Goal: Answer question/provide support: Answer question/provide support

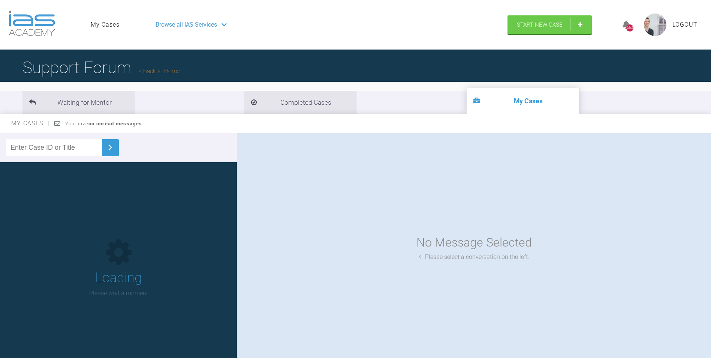
click at [61, 146] on input "text" at bounding box center [54, 147] width 96 height 17
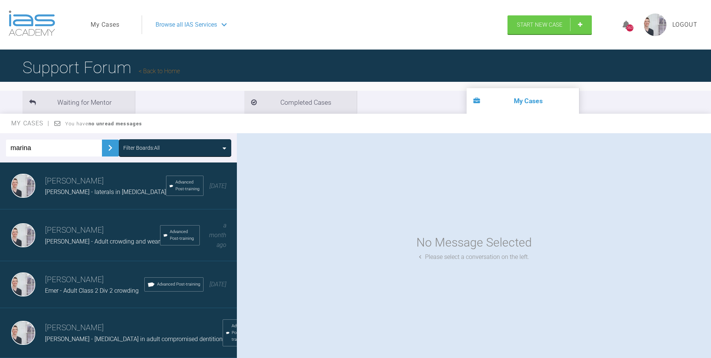
type input "marina"
click at [104, 153] on img at bounding box center [110, 148] width 12 height 12
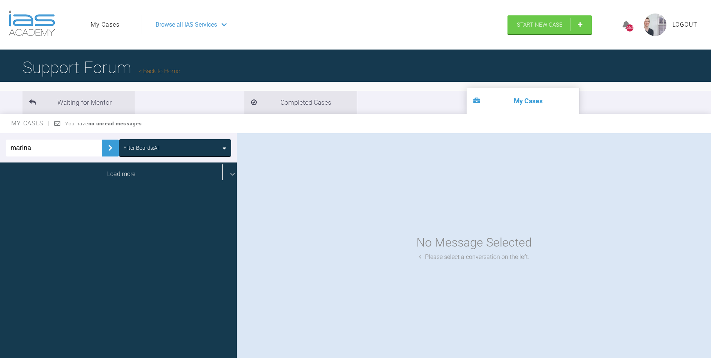
click at [101, 172] on div "Load more" at bounding box center [121, 173] width 243 height 23
click at [101, 172] on div "laura burns Marina, class 2 Div 2 adult, query extractions Advanced 9 2 years a…" at bounding box center [121, 185] width 243 height 47
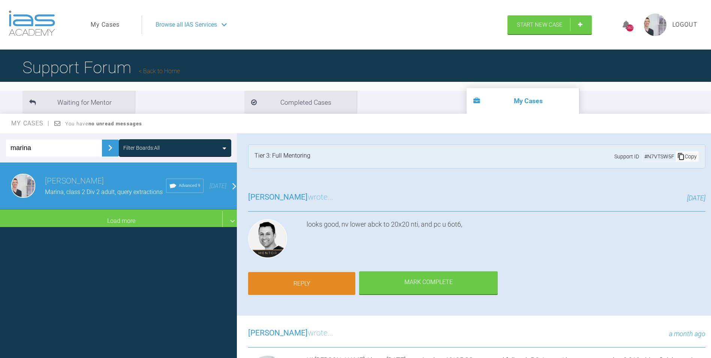
click at [318, 293] on link "Reply" at bounding box center [301, 283] width 107 height 23
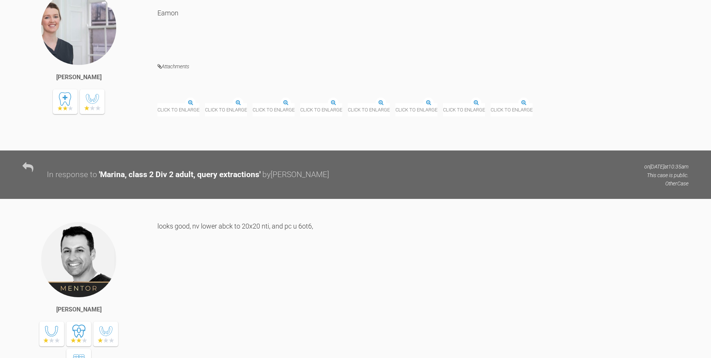
scroll to position [8237, 0]
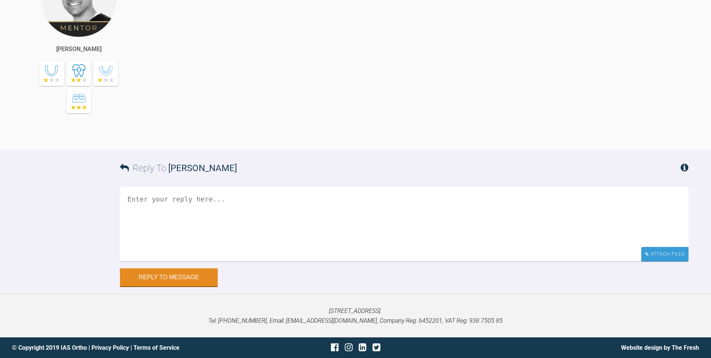
click at [664, 257] on div "Attach Files" at bounding box center [665, 254] width 47 height 15
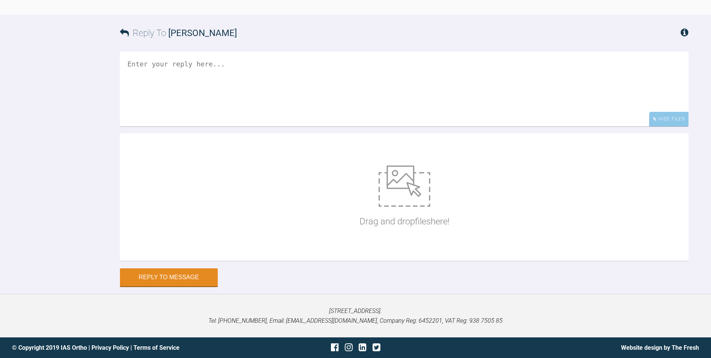
scroll to position [8372, 0]
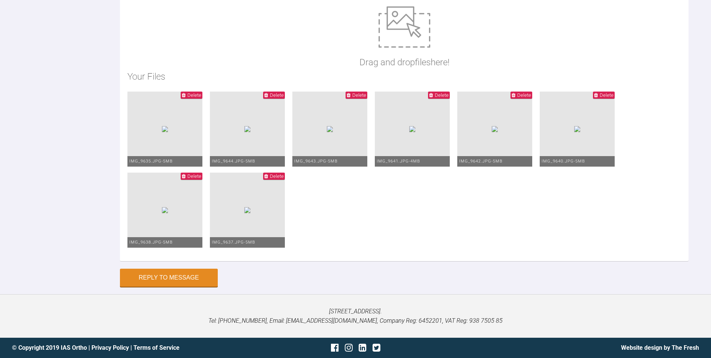
scroll to position [8356, 0]
type textarea "Hi Zaid, This is Marina today. Upper 19*25 SS in place with full arch PC. Lower…"
click at [190, 285] on button "Reply to Message" at bounding box center [169, 278] width 98 height 18
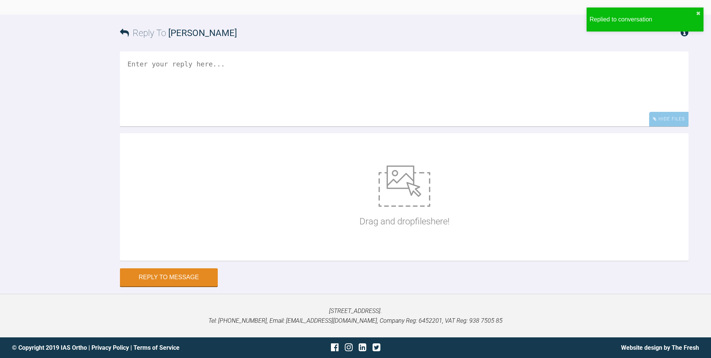
scroll to position [8491, 0]
